Goal: Complete application form: Complete application form

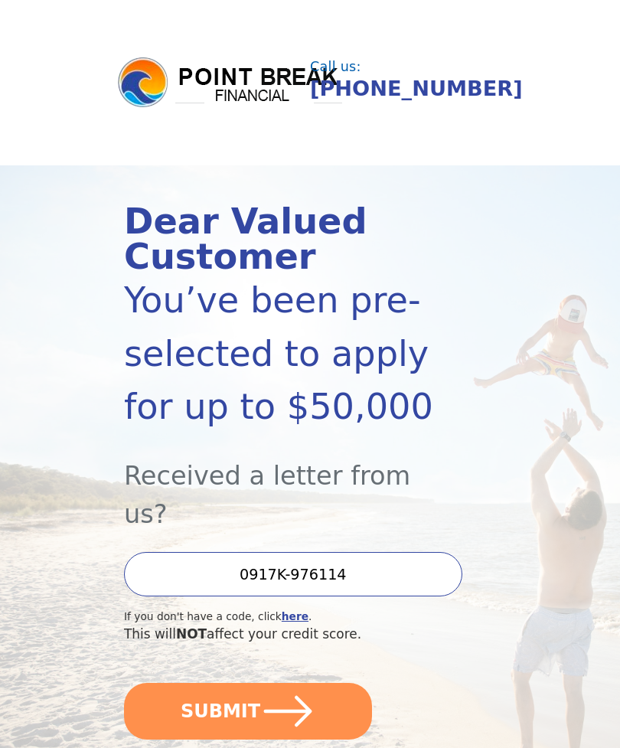
click at [353, 552] on input "0917K-976114" at bounding box center [293, 574] width 338 height 44
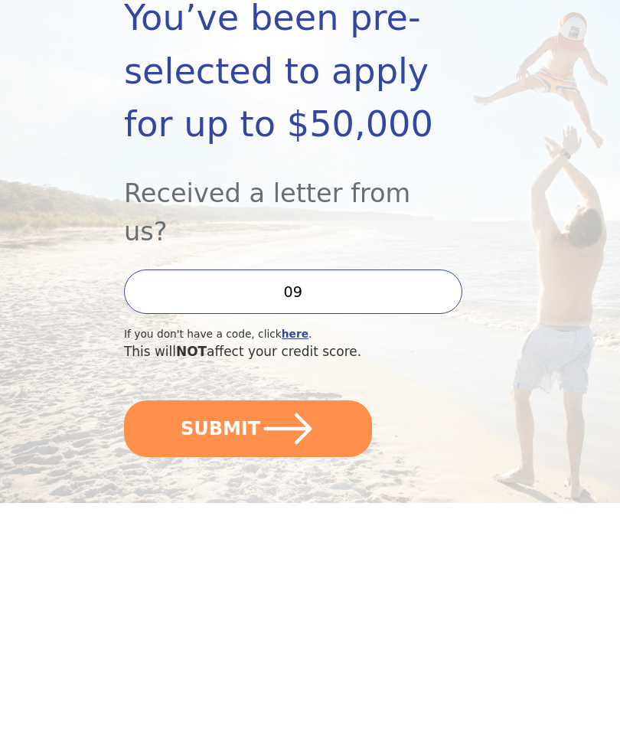
type input "0"
type input "0917K-976114"
click at [293, 658] on icon "submit" at bounding box center [288, 673] width 48 height 31
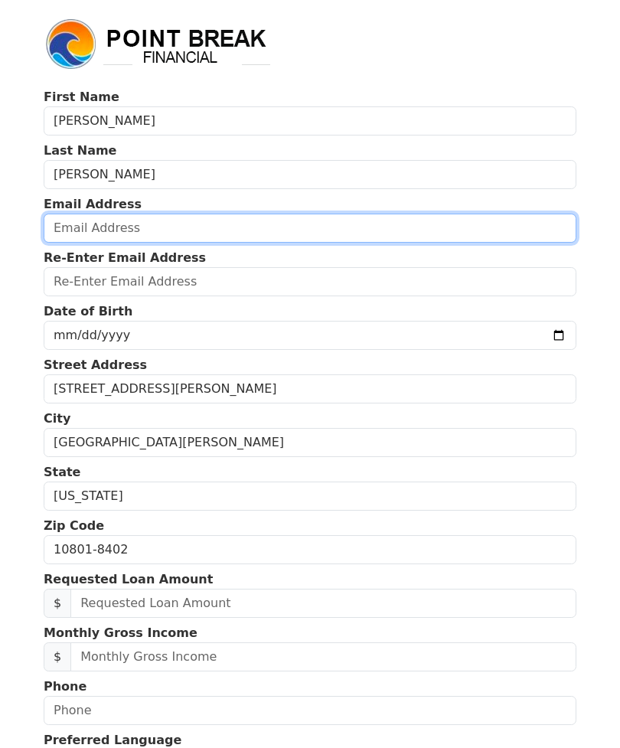
click at [146, 227] on input "email" at bounding box center [310, 228] width 533 height 29
type input "angelface2436@aol.com"
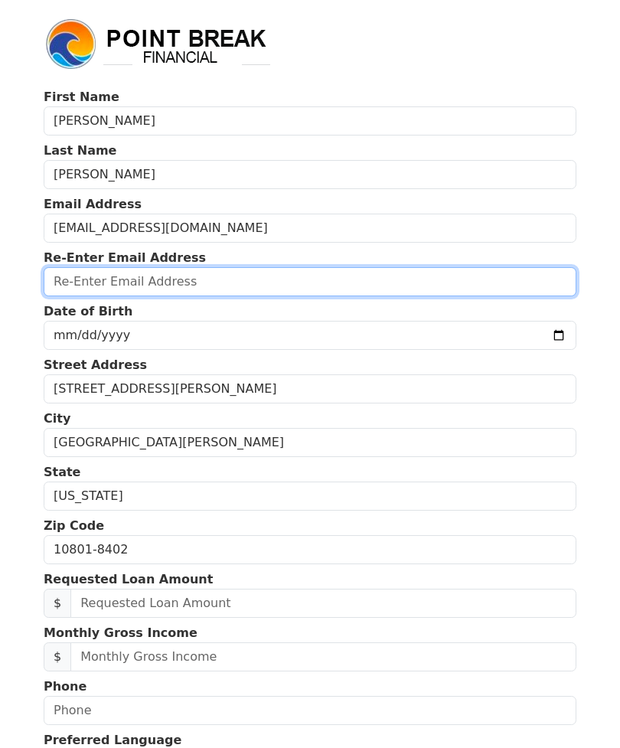
click at [131, 278] on input "email" at bounding box center [310, 281] width 533 height 29
type input "angelface2436@aol.com"
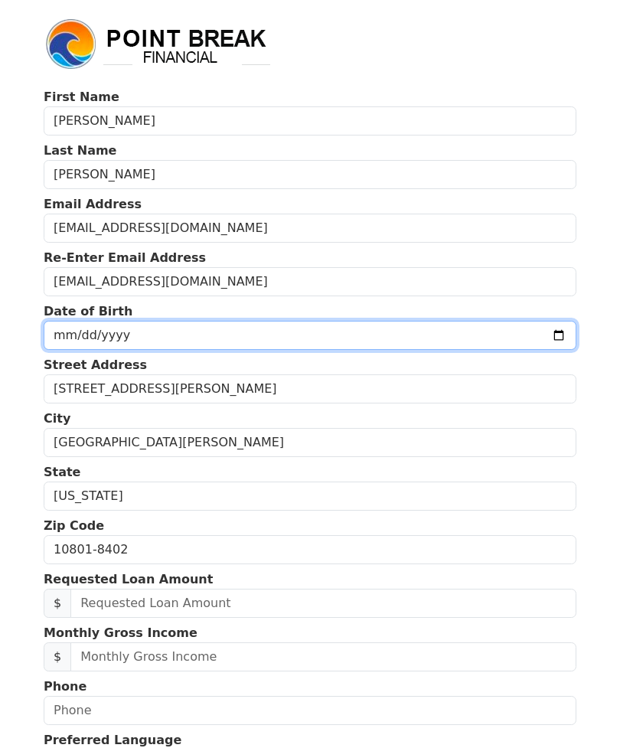
click at [102, 334] on input "date" at bounding box center [310, 335] width 533 height 29
click at [377, 338] on input "2025-09-28" at bounding box center [310, 335] width 533 height 29
type input "1963-03-12"
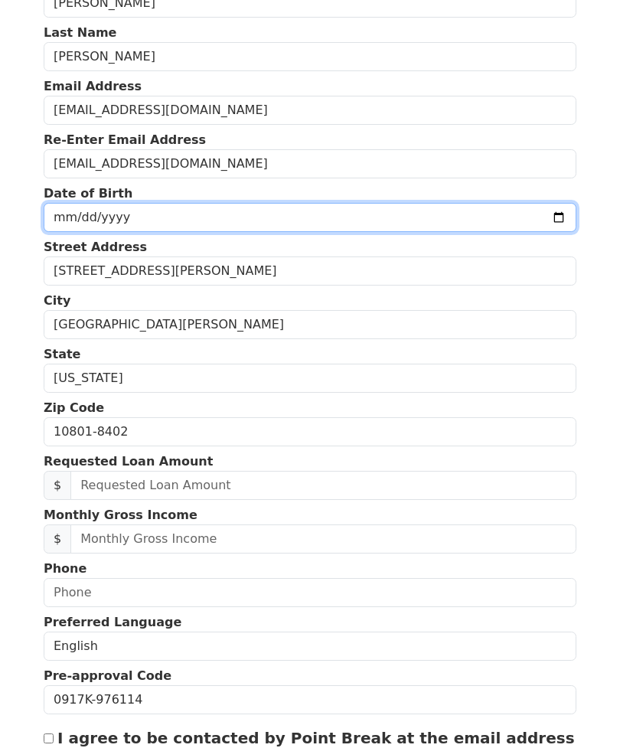
scroll to position [119, 0]
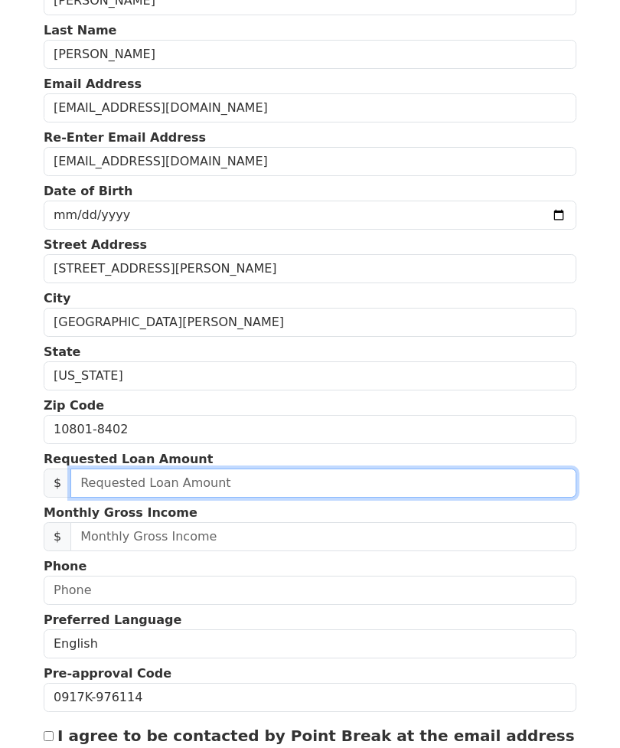
click at [221, 487] on input "text" at bounding box center [323, 483] width 506 height 29
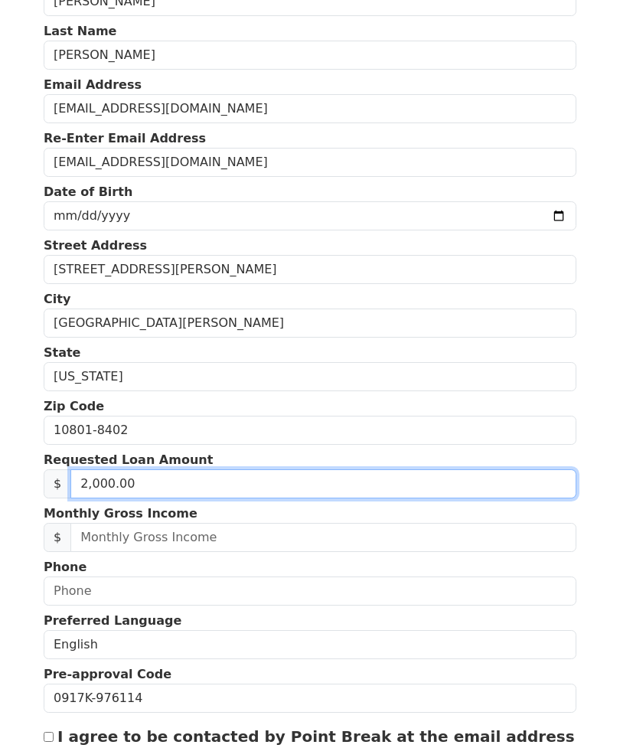
type input "20,000.00"
click at [168, 485] on input "20,000.00" at bounding box center [323, 483] width 506 height 29
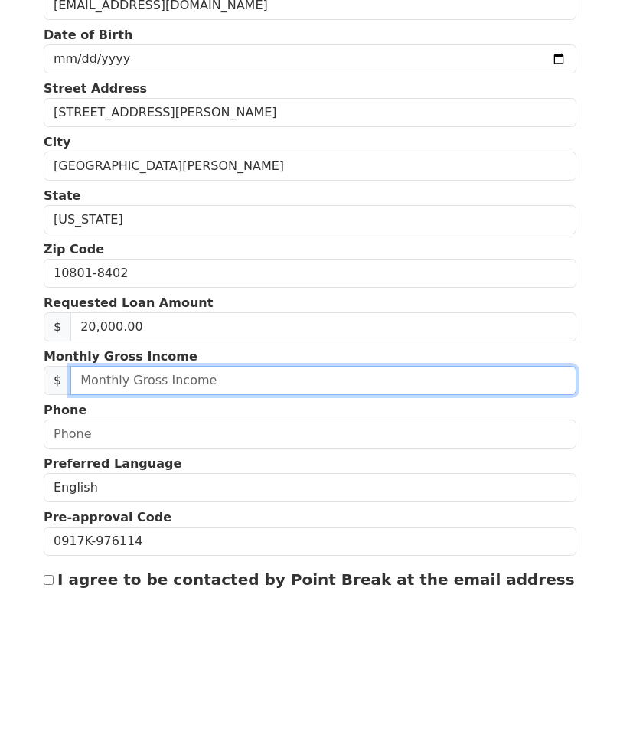
click at [181, 523] on input "text" at bounding box center [323, 537] width 506 height 29
type input "70,000.00"
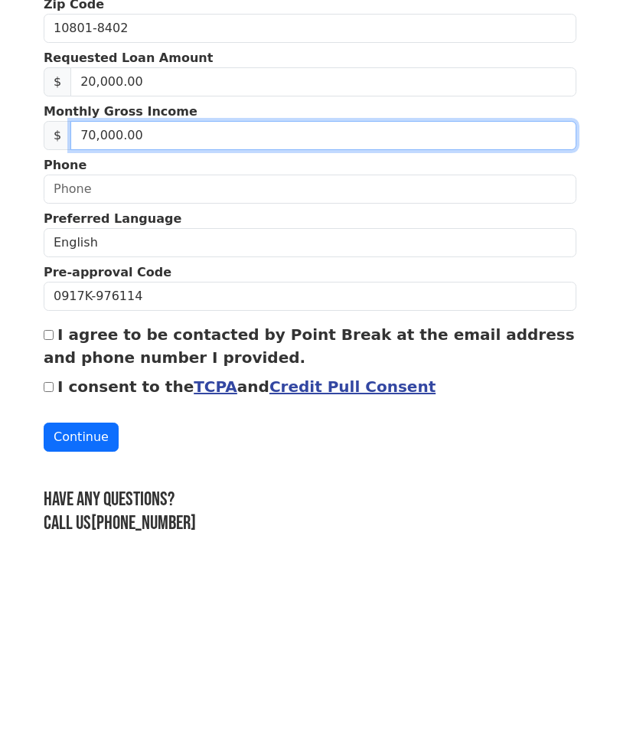
scroll to position [344, 0]
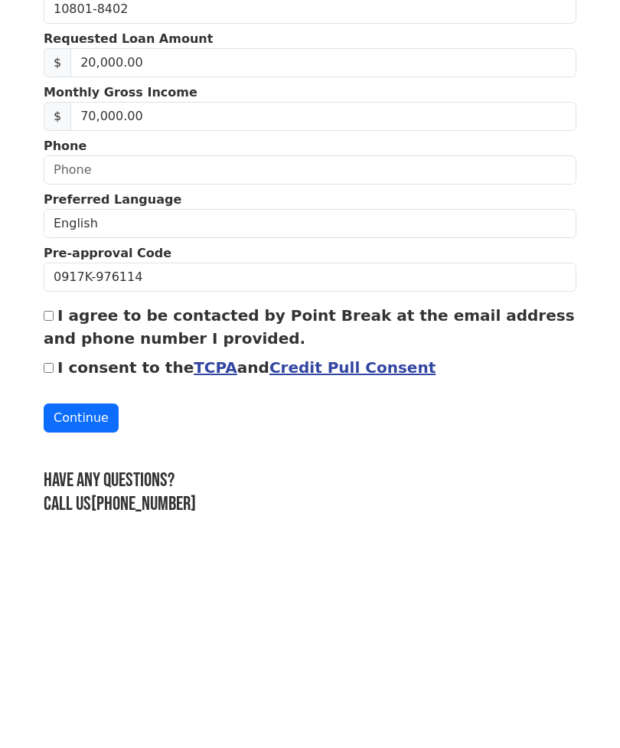
click at [49, 507] on input "I agree to be contacted by Point Break at the email address and phone number I …" at bounding box center [49, 512] width 10 height 10
checkbox input "true"
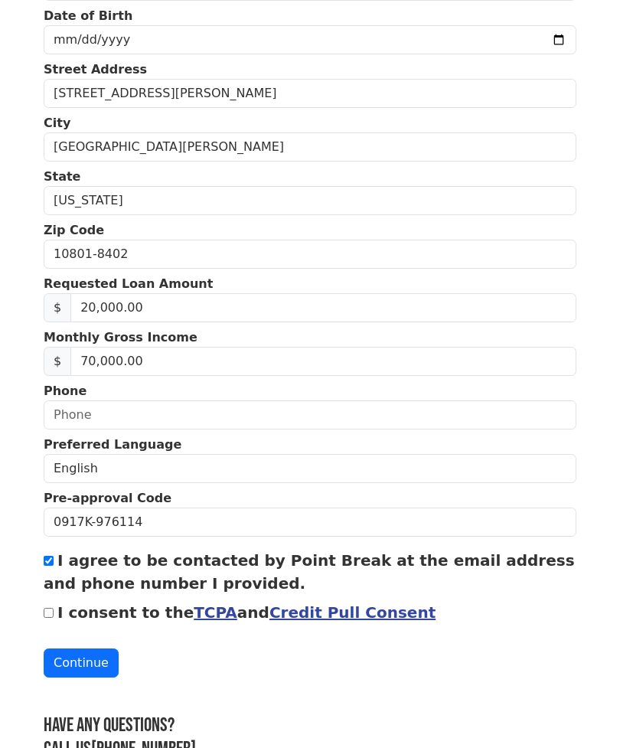
click at [88, 666] on button "Continue" at bounding box center [81, 662] width 75 height 29
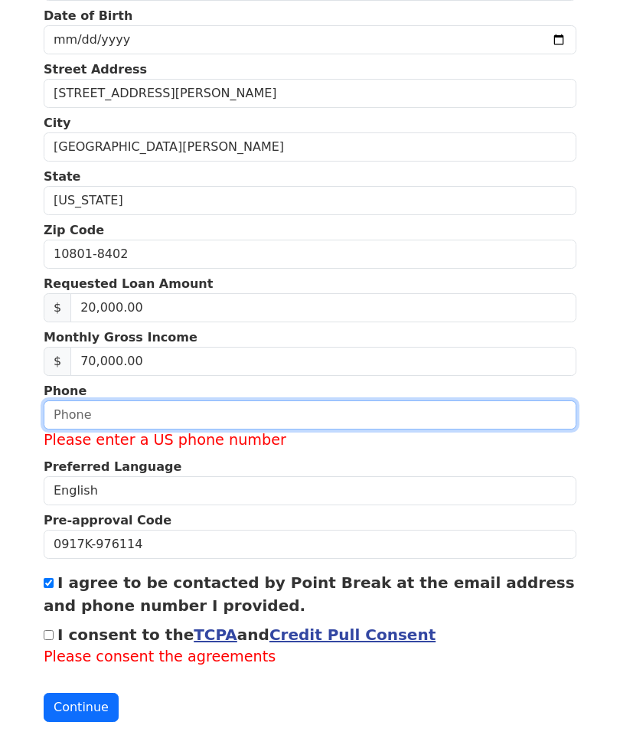
click at [127, 413] on input "text" at bounding box center [310, 414] width 533 height 29
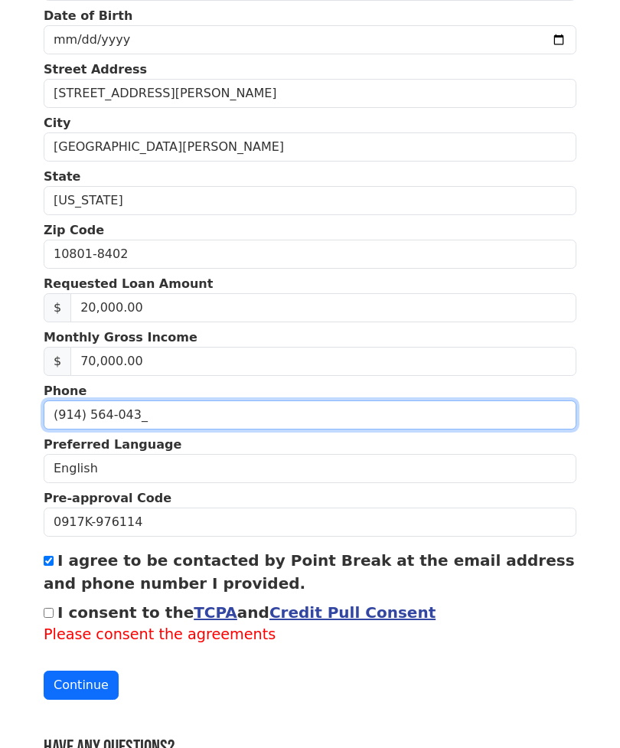
type input "(914) 564-0436"
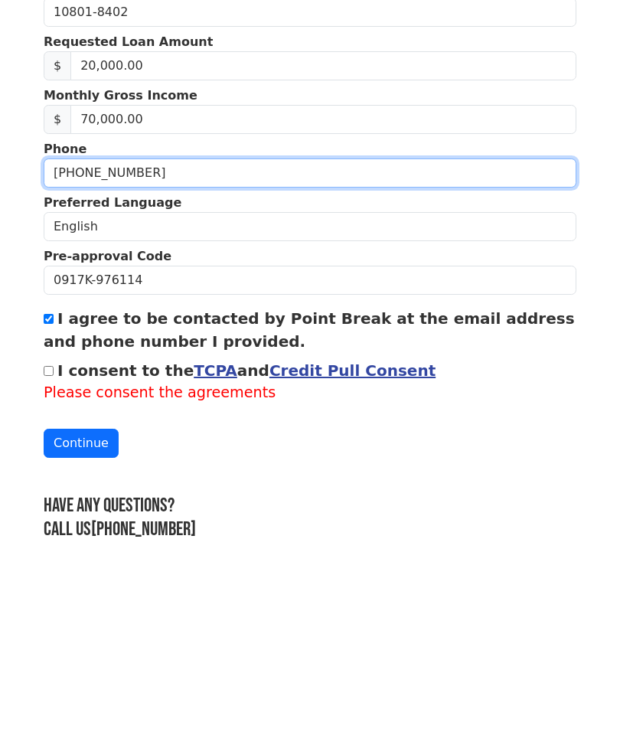
scroll to position [366, 0]
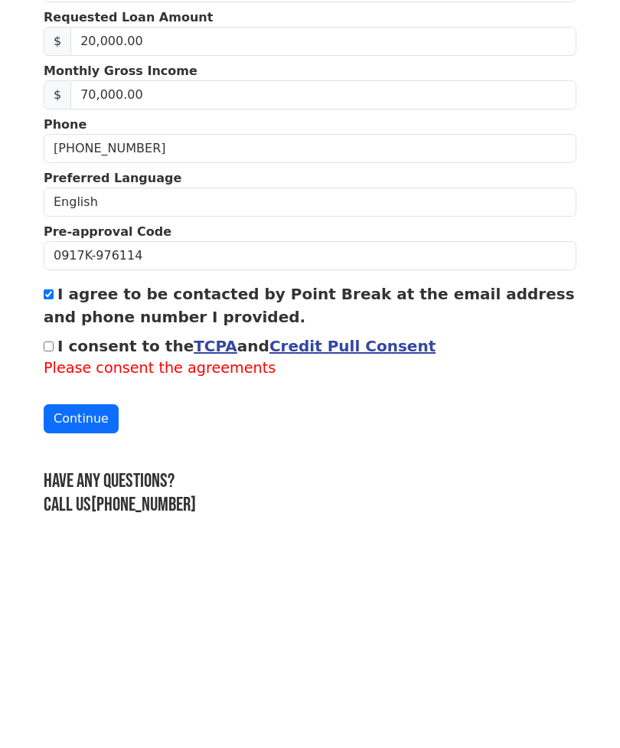
click at [194, 533] on link "TCPA" at bounding box center [216, 542] width 44 height 18
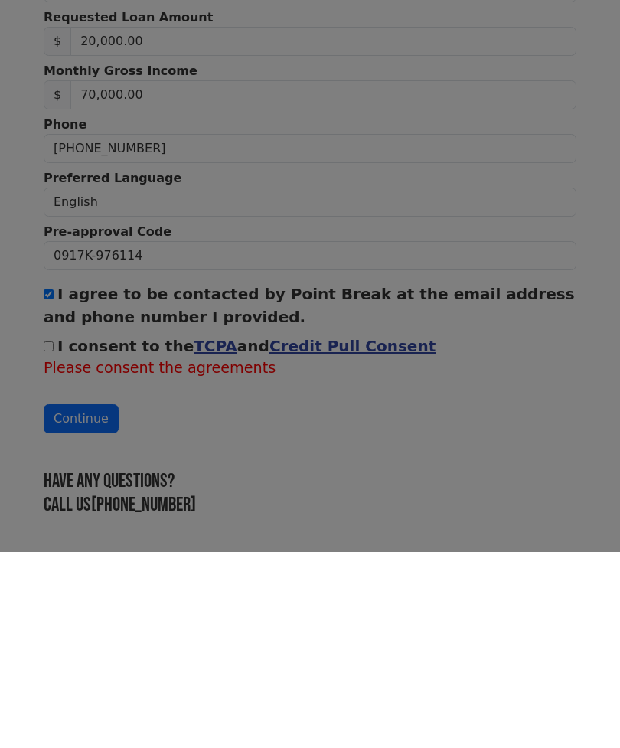
scroll to position [317, 0]
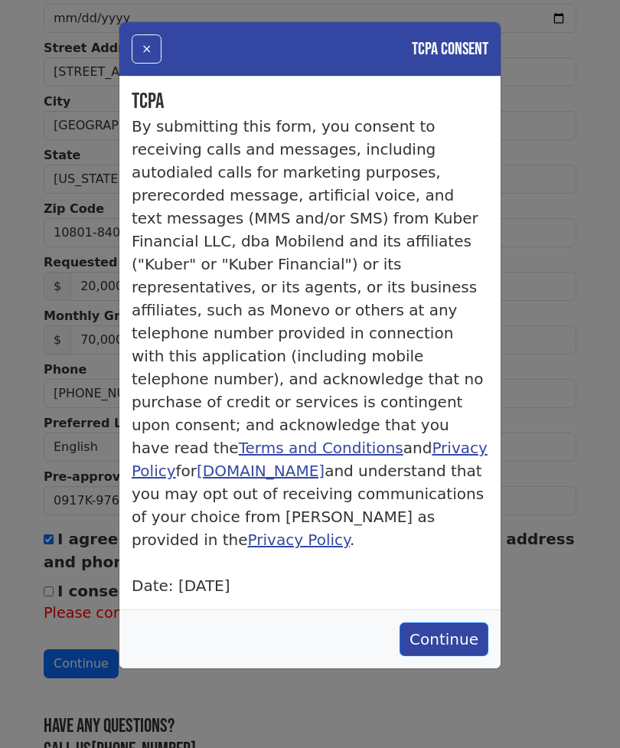
click at [146, 51] on button "×" at bounding box center [147, 48] width 30 height 29
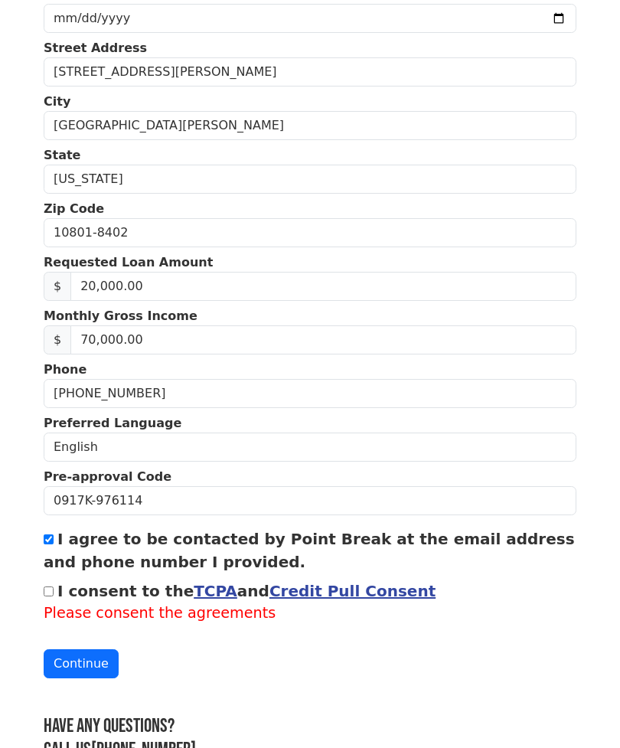
click at [316, 589] on link "Credit Pull Consent" at bounding box center [352, 591] width 166 height 18
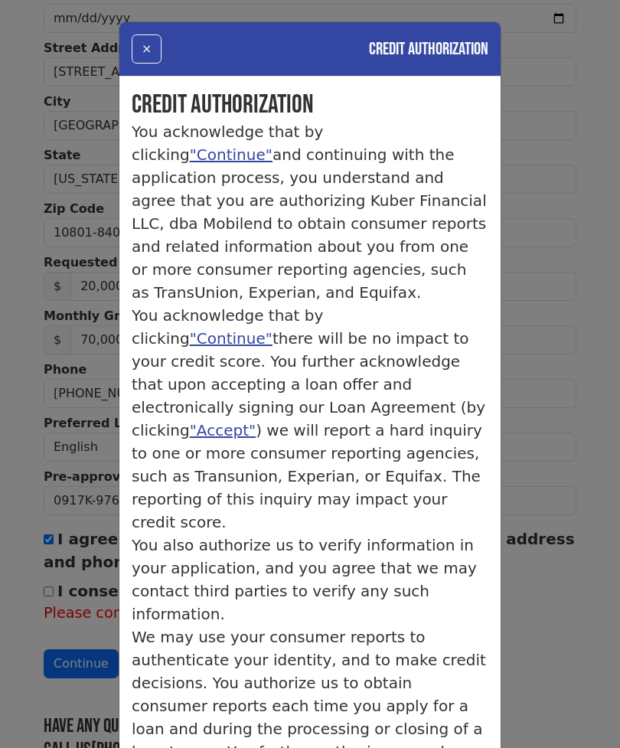
click at [142, 43] on button "×" at bounding box center [147, 48] width 30 height 29
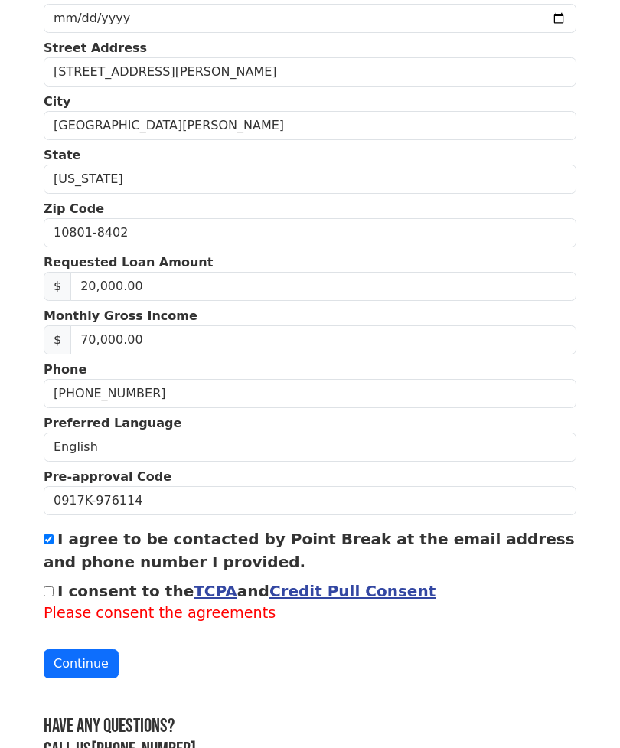
click at [52, 595] on input "I consent to the TCPA and Credit Pull Consent" at bounding box center [49, 591] width 10 height 10
checkbox input "true"
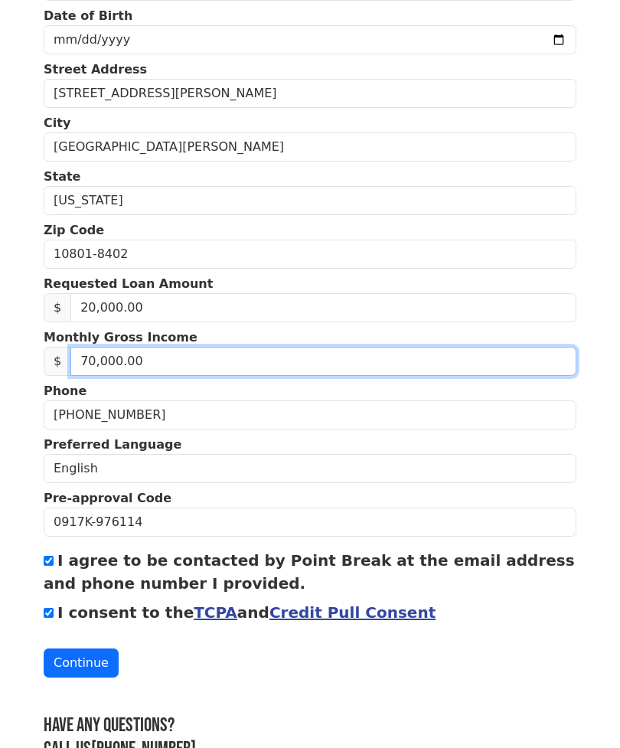
click at [162, 370] on input "70,000.00" at bounding box center [323, 361] width 506 height 29
type input "0.00"
